Goal: Task Accomplishment & Management: Manage account settings

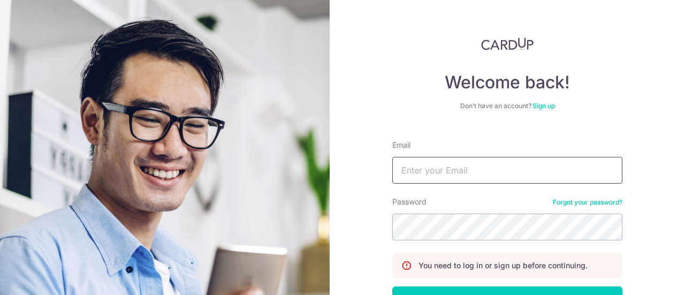
click at [465, 163] on input "Email" at bounding box center [507, 170] width 230 height 27
type input "[EMAIL_ADDRESS][DOMAIN_NAME]"
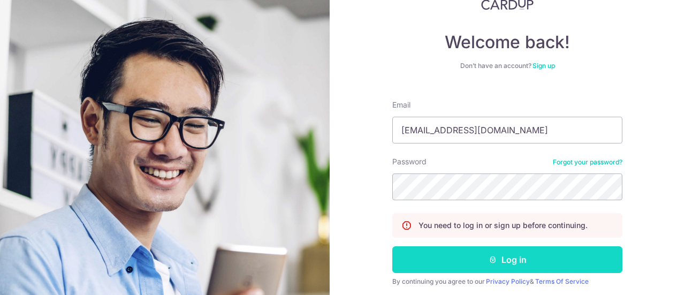
scroll to position [77, 0]
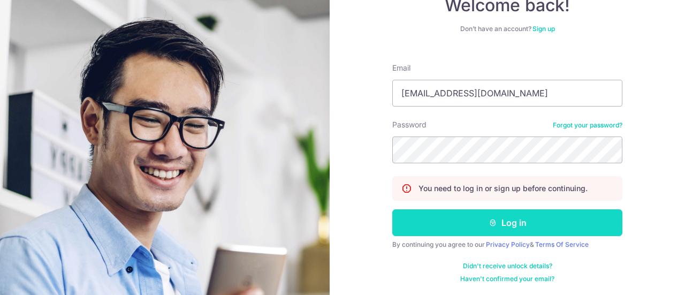
click at [468, 225] on button "Log in" at bounding box center [507, 222] width 230 height 27
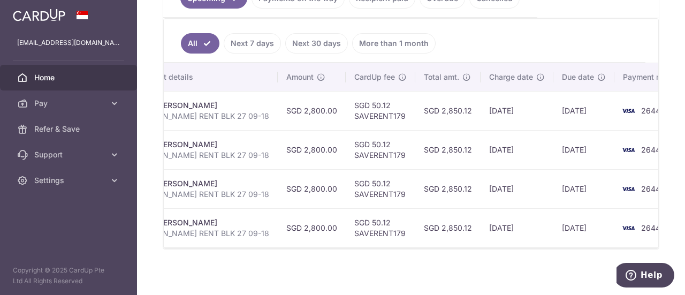
scroll to position [0, 264]
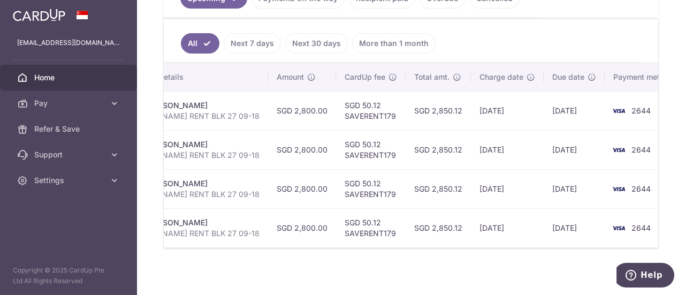
click at [544, 112] on td "[DATE]" at bounding box center [574, 110] width 61 height 39
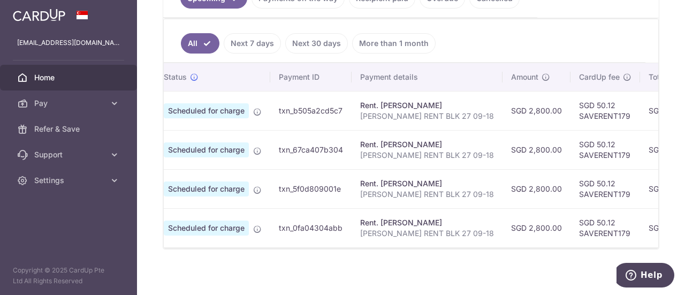
scroll to position [0, 0]
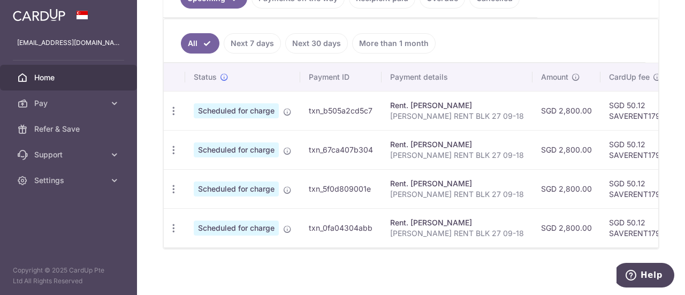
click at [243, 110] on span "Scheduled for charge" at bounding box center [236, 110] width 85 height 15
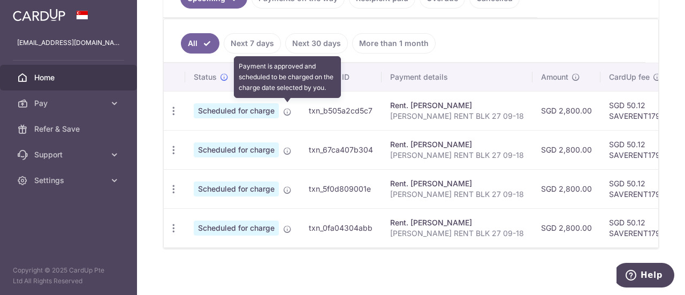
click at [290, 109] on icon at bounding box center [287, 112] width 9 height 9
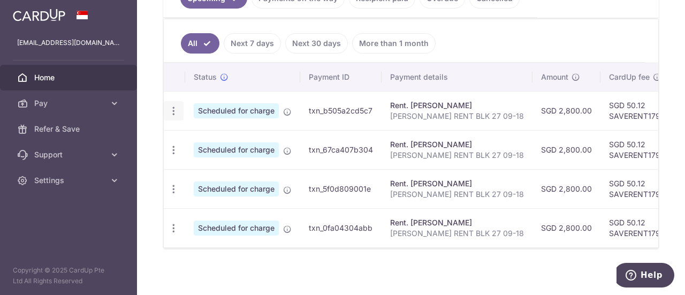
click at [174, 105] on icon "button" at bounding box center [173, 110] width 11 height 11
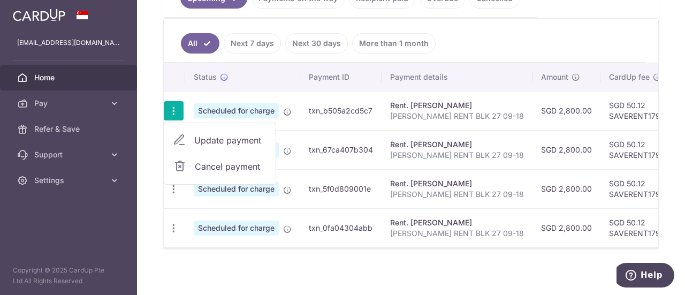
click at [212, 138] on span "Update payment" at bounding box center [230, 140] width 73 height 13
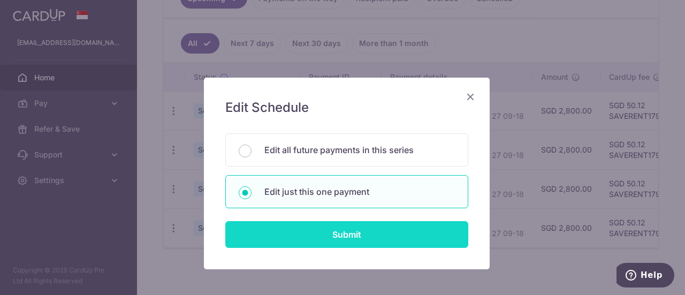
click at [311, 235] on input "Submit" at bounding box center [346, 234] width 243 height 27
radio input "true"
type input "2,800.00"
type input "[DATE]"
type input "[PERSON_NAME] RENT BLK 27 09-18"
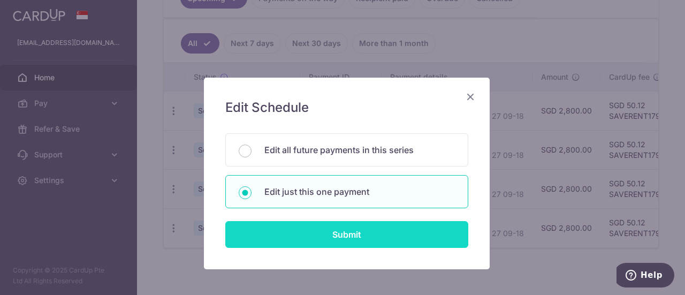
type input "SAVERENT179"
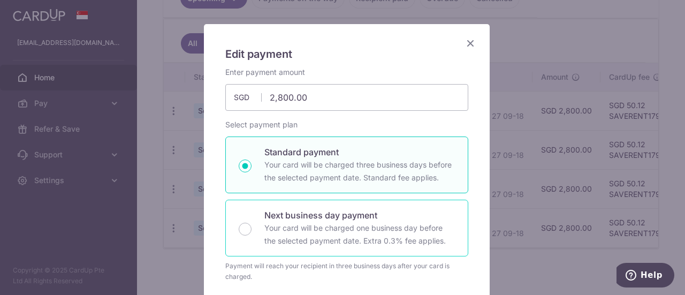
scroll to position [214, 0]
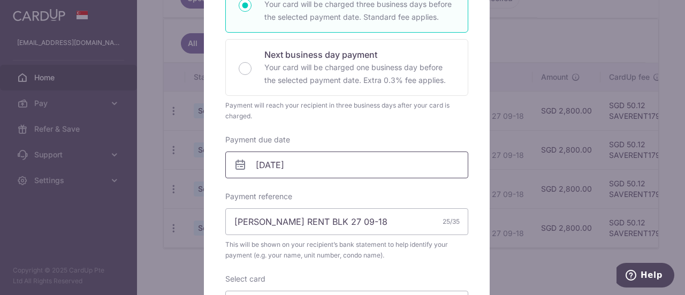
click at [299, 167] on input "[DATE]" at bounding box center [346, 165] width 243 height 27
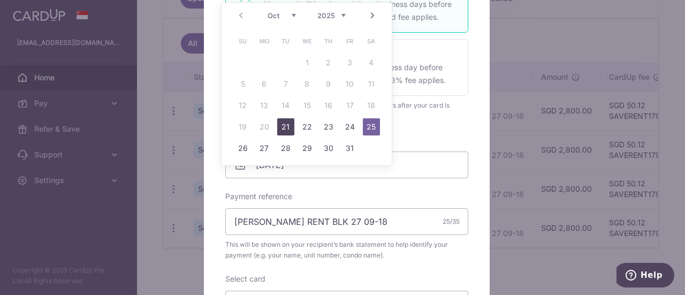
click at [289, 127] on link "21" at bounding box center [285, 126] width 17 height 17
type input "[DATE]"
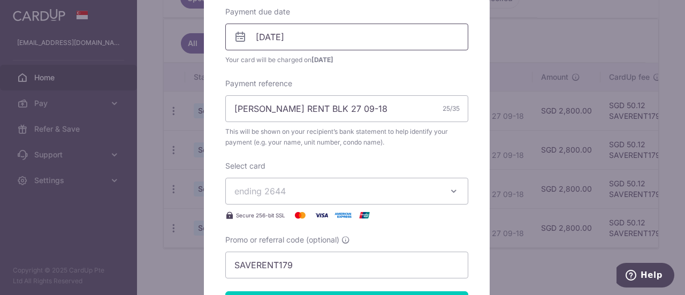
scroll to position [428, 0]
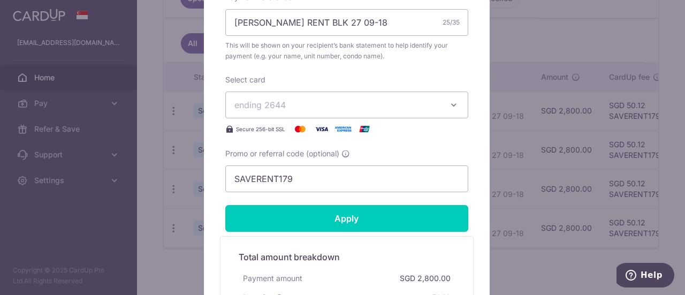
click at [365, 116] on button "ending 2644" at bounding box center [346, 105] width 243 height 27
click at [370, 111] on button "ending 2644" at bounding box center [346, 105] width 243 height 27
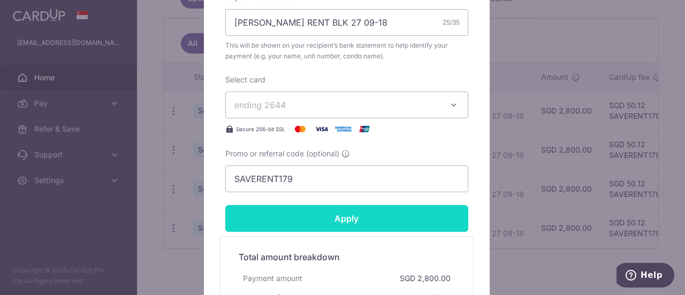
click at [355, 219] on input "Apply" at bounding box center [346, 218] width 243 height 27
type input "Successfully Applied"
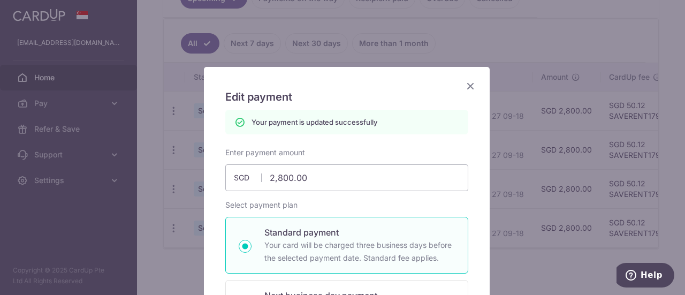
scroll to position [0, 0]
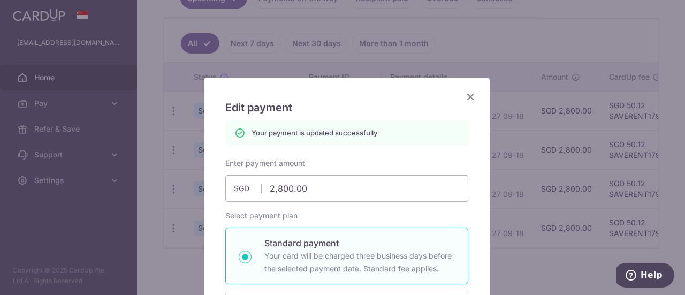
click at [466, 94] on icon "Close" at bounding box center [470, 96] width 13 height 13
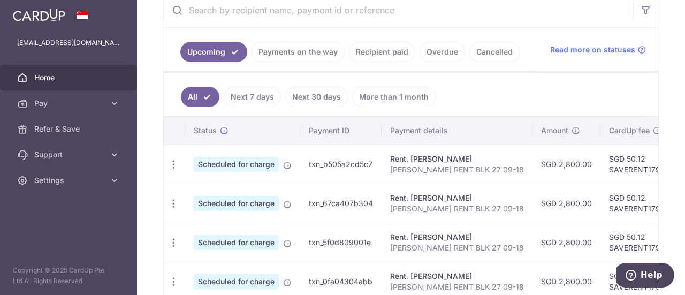
scroll to position [274, 0]
